Goal: Transaction & Acquisition: Purchase product/service

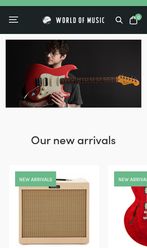
click at [15, 20] on div "Menu" at bounding box center [13, 19] width 8 height 1
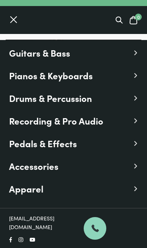
click at [23, 55] on span "Guitars & Bass" at bounding box center [39, 53] width 61 height 14
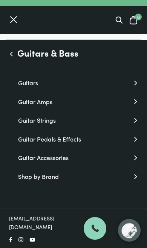
click at [23, 80] on link "Guitars" at bounding box center [78, 83] width 120 height 10
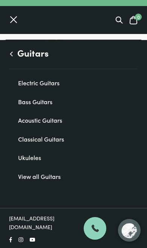
click at [26, 121] on link "Acoustic Guitars" at bounding box center [78, 120] width 120 height 10
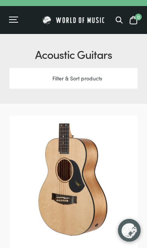
click at [24, 80] on div "Filter & Sort products" at bounding box center [73, 78] width 128 height 21
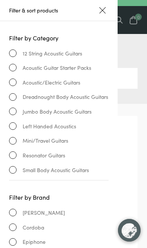
click at [101, 9] on div at bounding box center [103, 10] width 6 height 6
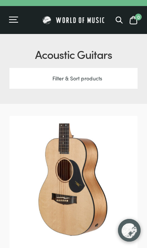
click at [14, 20] on div "Menu" at bounding box center [13, 19] width 8 height 1
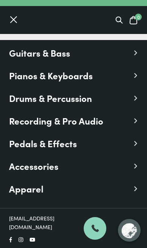
click at [22, 57] on span "Guitars & Bass" at bounding box center [39, 53] width 61 height 14
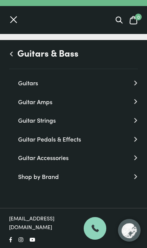
click at [30, 84] on link "Guitars" at bounding box center [78, 83] width 120 height 10
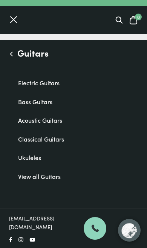
click at [29, 105] on link "Bass Guitars" at bounding box center [78, 102] width 120 height 10
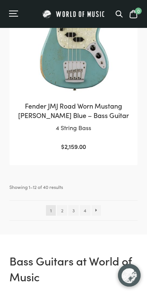
scroll to position [2372, 0]
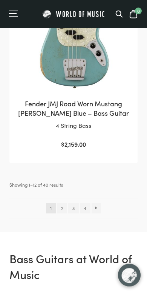
click at [61, 203] on link "2" at bounding box center [62, 208] width 10 height 11
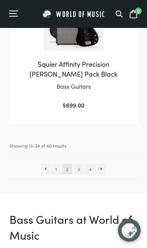
scroll to position [2428, 0]
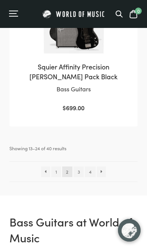
click at [76, 166] on link "3" at bounding box center [79, 171] width 10 height 11
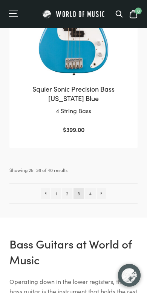
scroll to position [2402, 0]
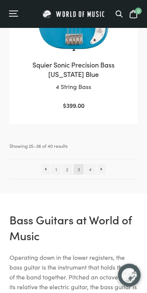
click at [92, 164] on link "4" at bounding box center [90, 169] width 11 height 11
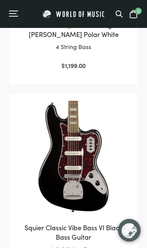
scroll to position [620, 0]
